Goal: Information Seeking & Learning: Learn about a topic

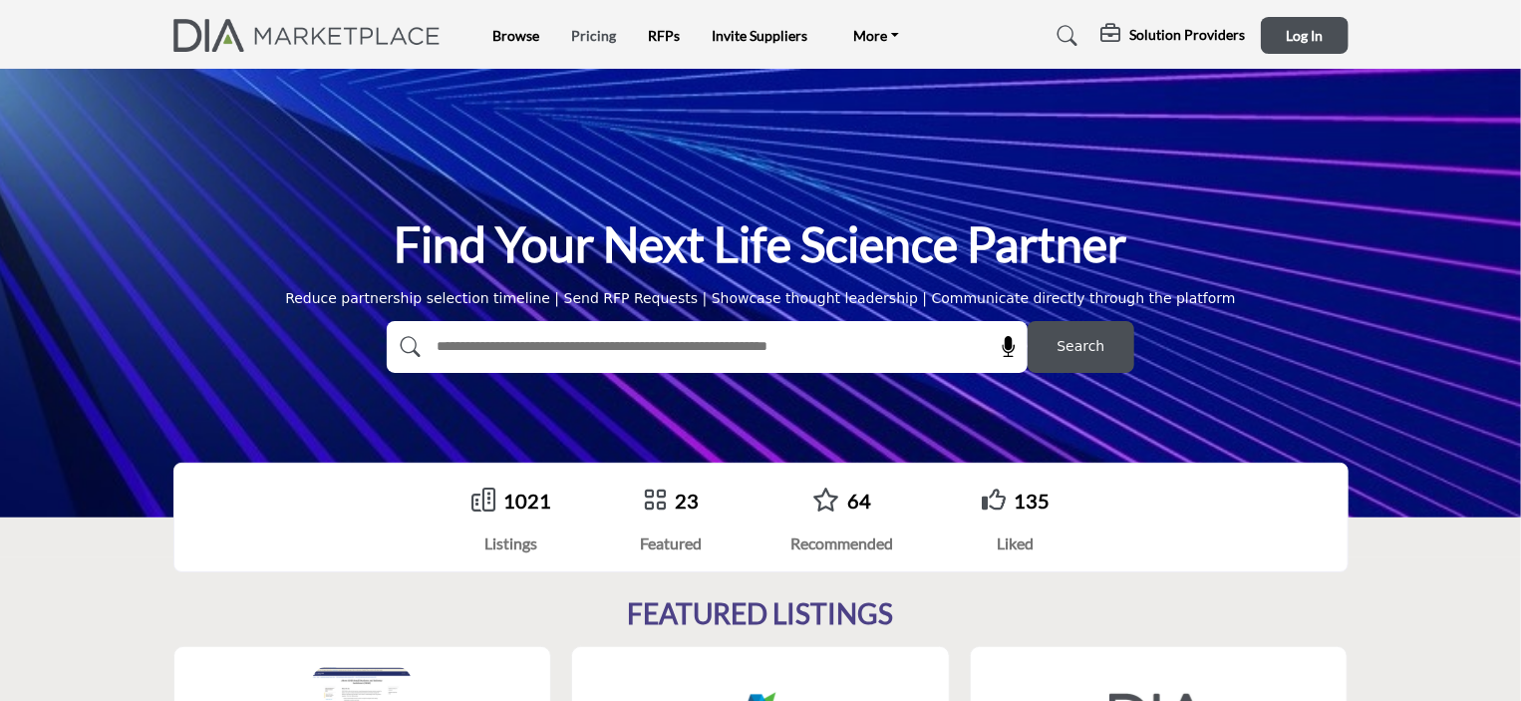
click at [590, 38] on link "Pricing" at bounding box center [593, 35] width 45 height 17
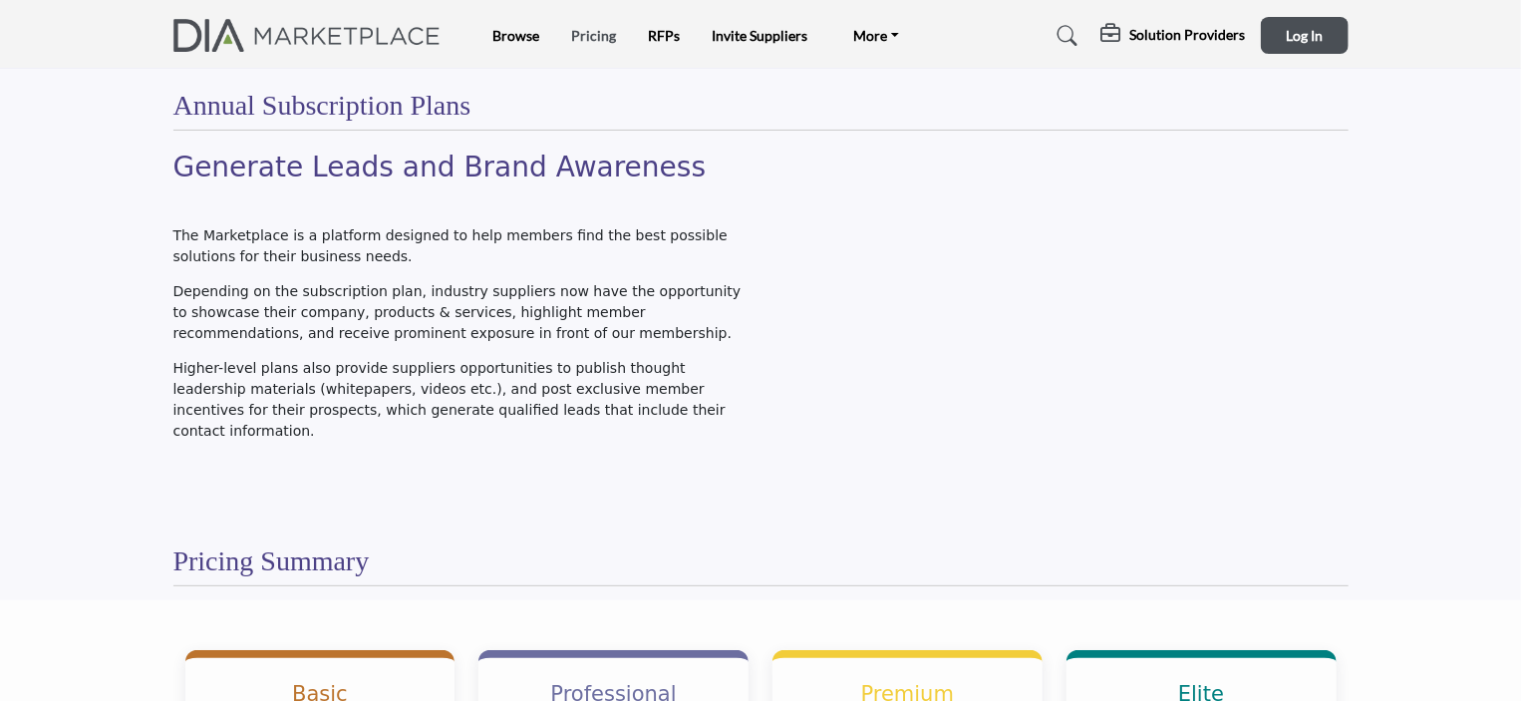
click at [602, 37] on link "Pricing" at bounding box center [593, 35] width 45 height 17
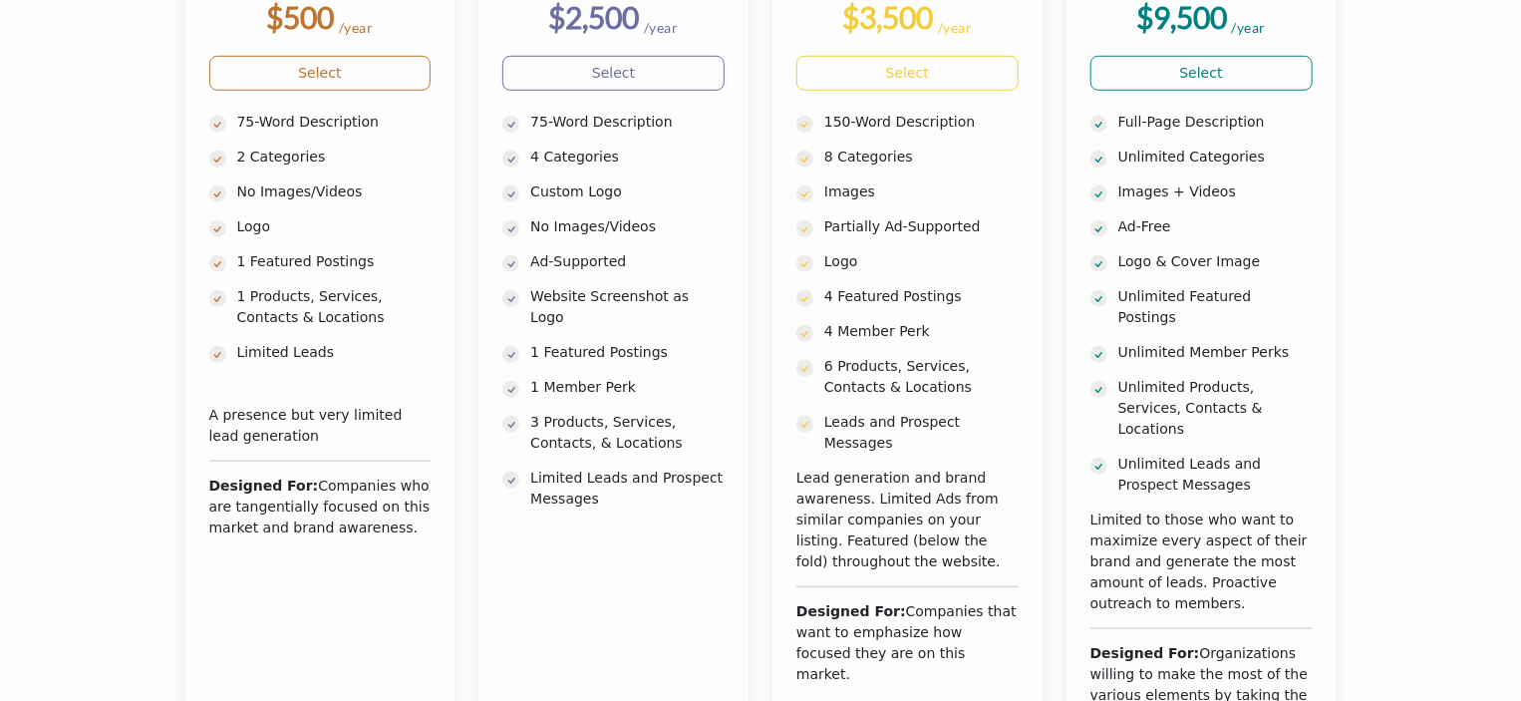
scroll to position [797, 0]
